Goal: Find specific page/section: Find specific page/section

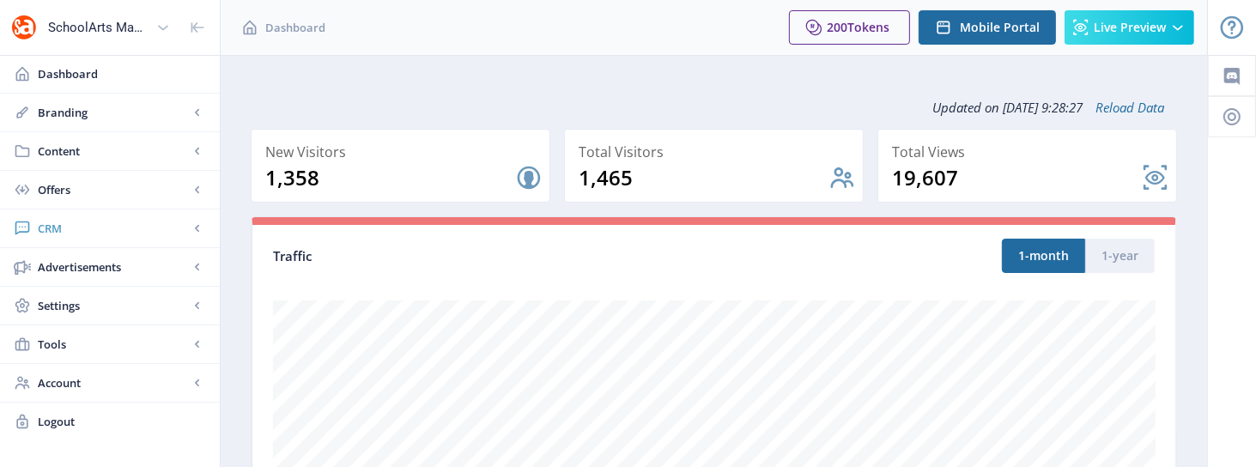
click at [127, 220] on span "CRM" at bounding box center [113, 228] width 151 height 17
click at [106, 261] on span "Readers" at bounding box center [129, 266] width 148 height 17
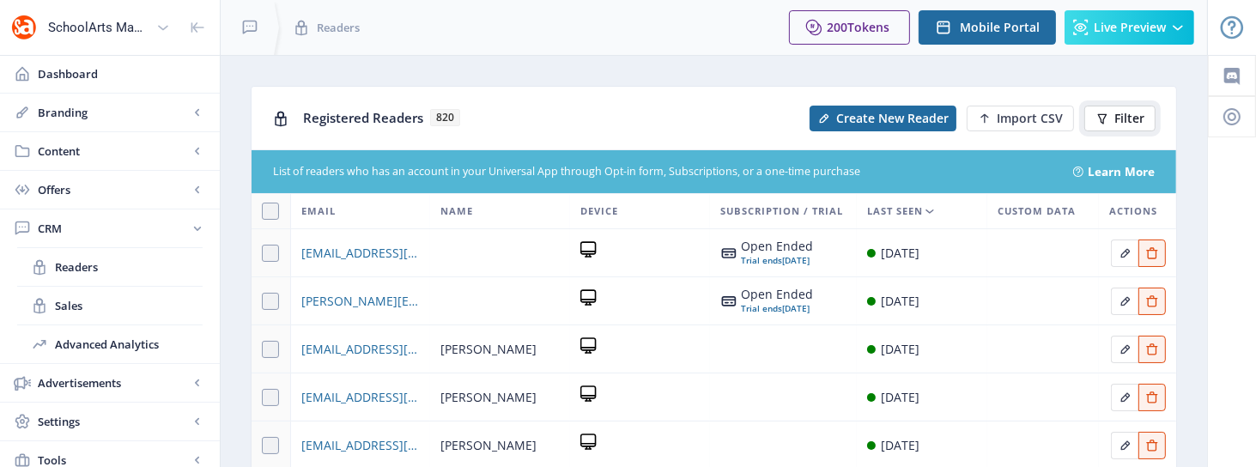
click at [1146, 114] on button "Filter" at bounding box center [1119, 119] width 71 height 26
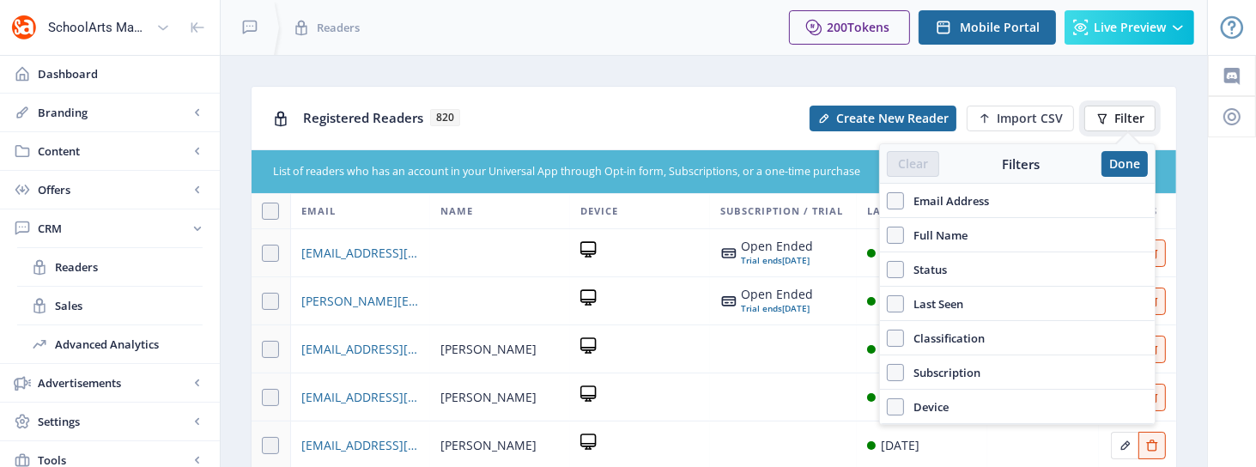
click at [1146, 114] on button "Filter" at bounding box center [1119, 119] width 71 height 26
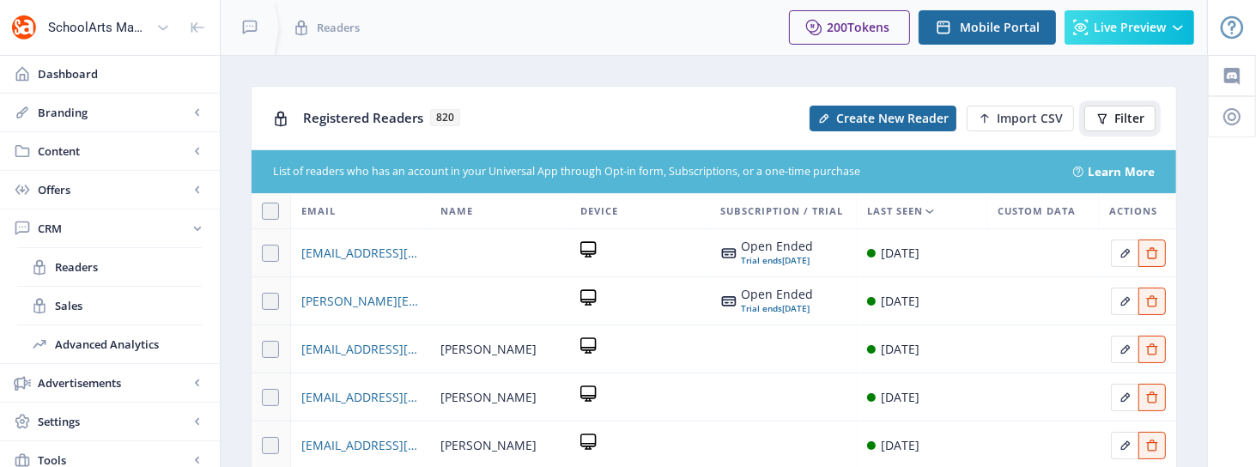
click at [1125, 118] on span "Filter" at bounding box center [1129, 119] width 30 height 14
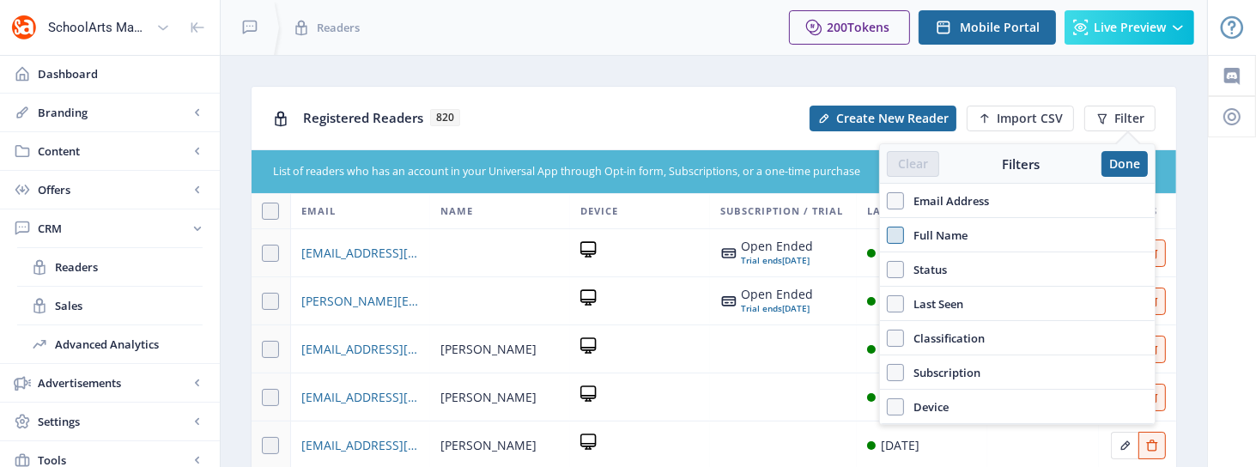
click at [896, 233] on span at bounding box center [895, 235] width 17 height 17
click at [888, 235] on input "Full Name" at bounding box center [887, 235] width 1 height 1
checkbox input "true"
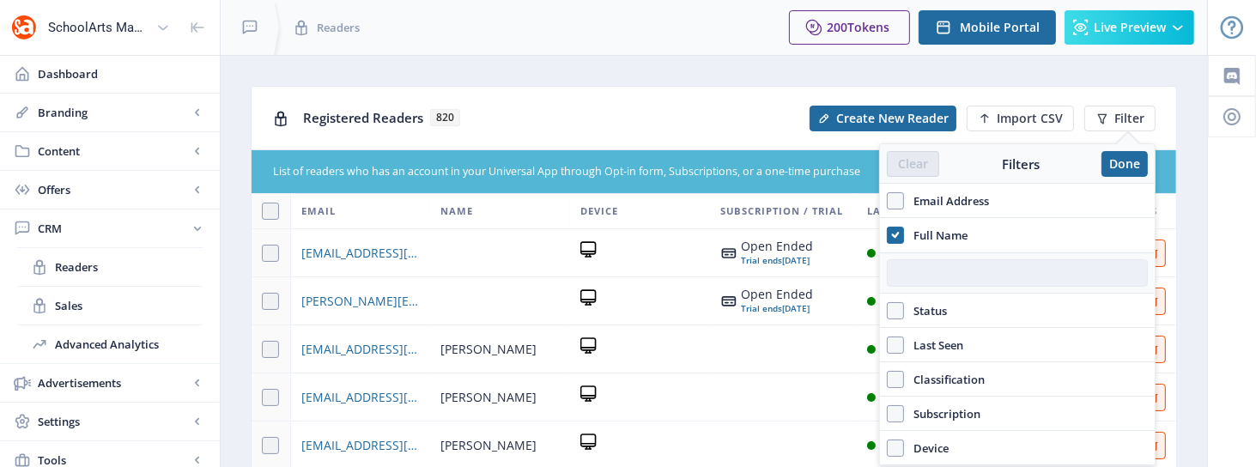
click at [907, 272] on input "text" at bounding box center [1017, 272] width 261 height 27
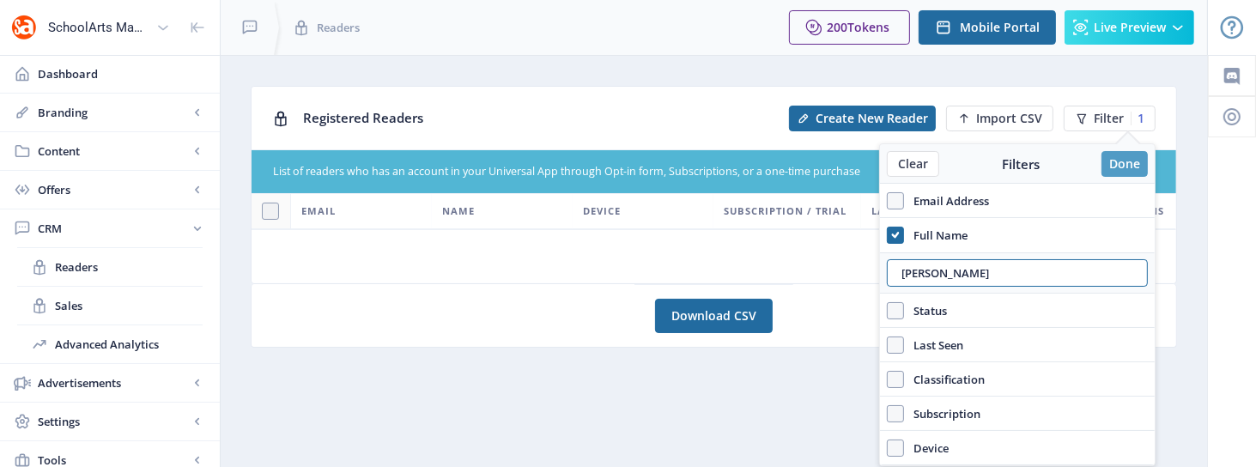
type input "[PERSON_NAME]"
click at [1127, 157] on button "Done" at bounding box center [1124, 164] width 46 height 26
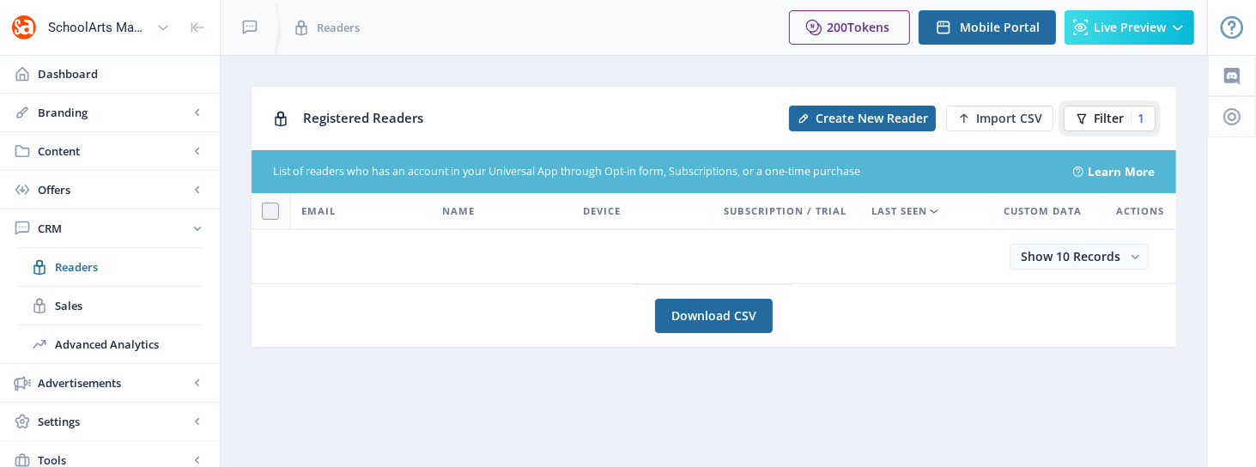
click at [1105, 119] on span "Filter" at bounding box center [1109, 119] width 30 height 14
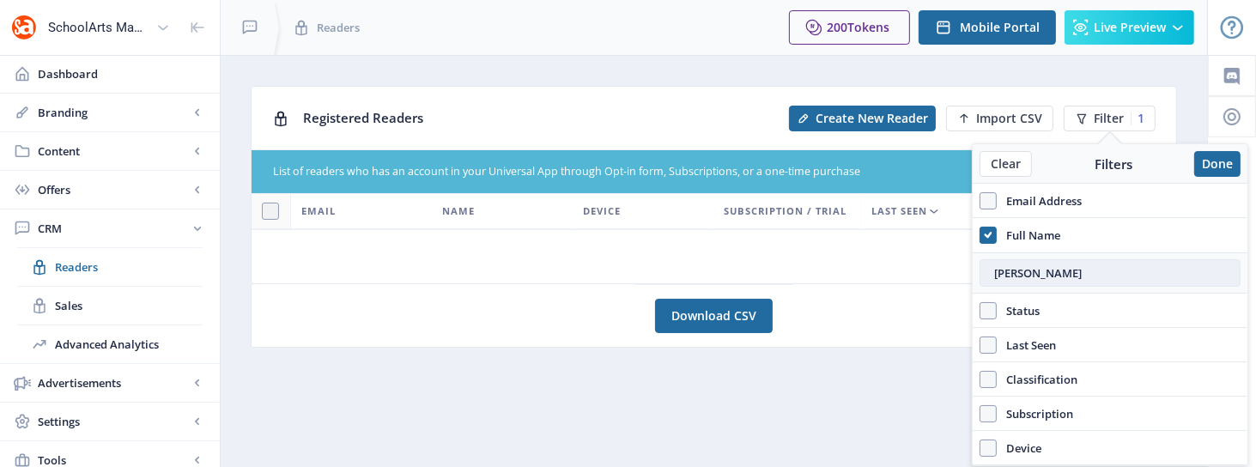
click at [1075, 283] on input "[PERSON_NAME]" at bounding box center [1109, 272] width 261 height 27
